Goal: Find specific page/section: Find specific page/section

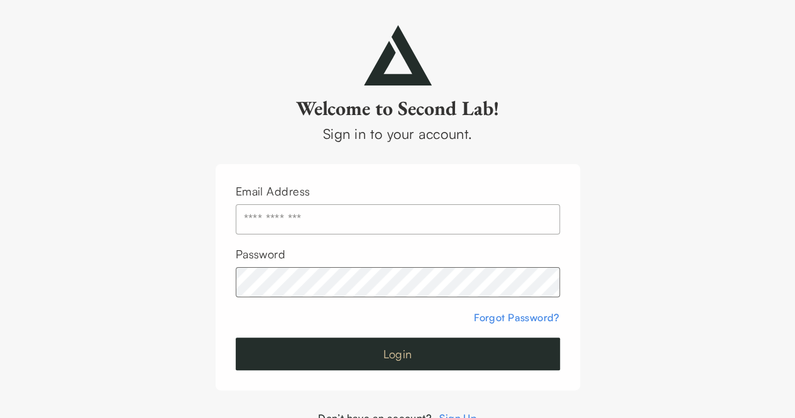
type input "**********"
drag, startPoint x: 367, startPoint y: 358, endPoint x: 422, endPoint y: 307, distance: 75.2
click at [366, 358] on button "Login" at bounding box center [398, 354] width 324 height 33
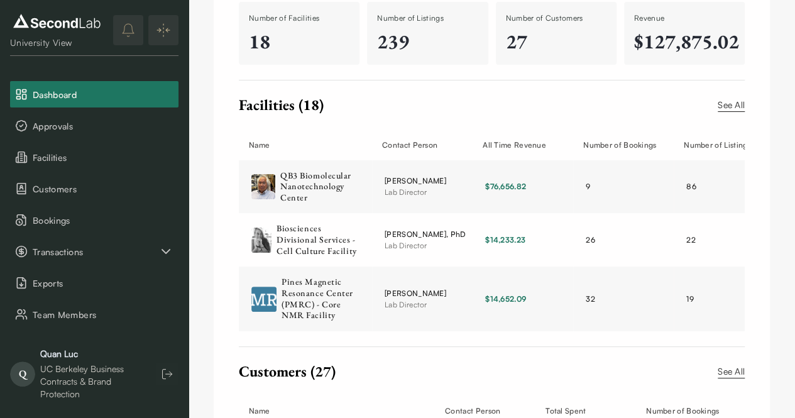
scroll to position [59, 0]
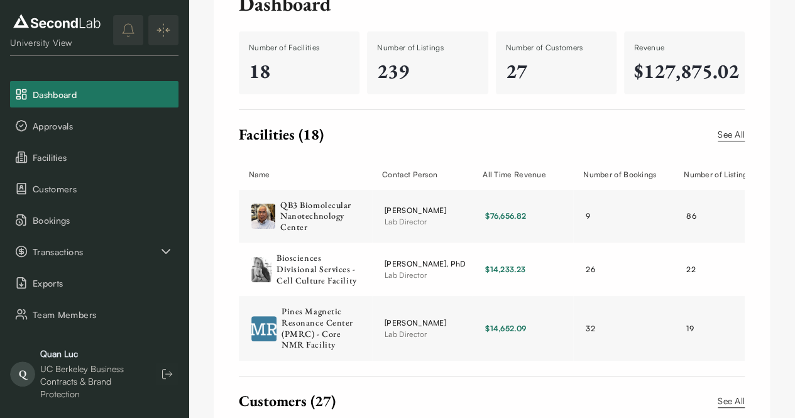
click at [723, 136] on link "See All" at bounding box center [731, 135] width 27 height 14
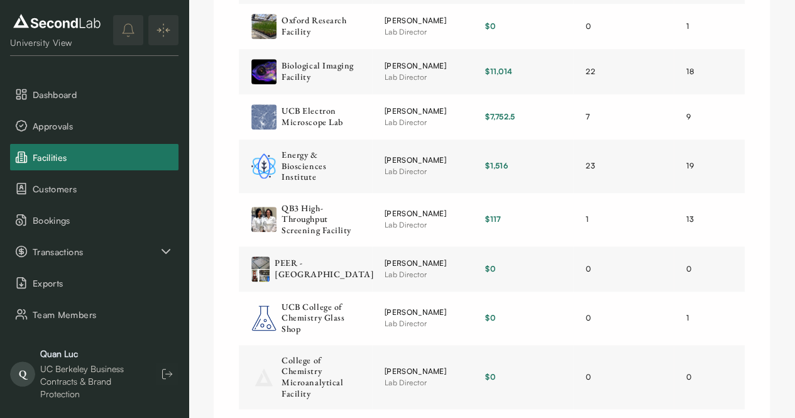
scroll to position [692, 0]
